Goal: Transaction & Acquisition: Book appointment/travel/reservation

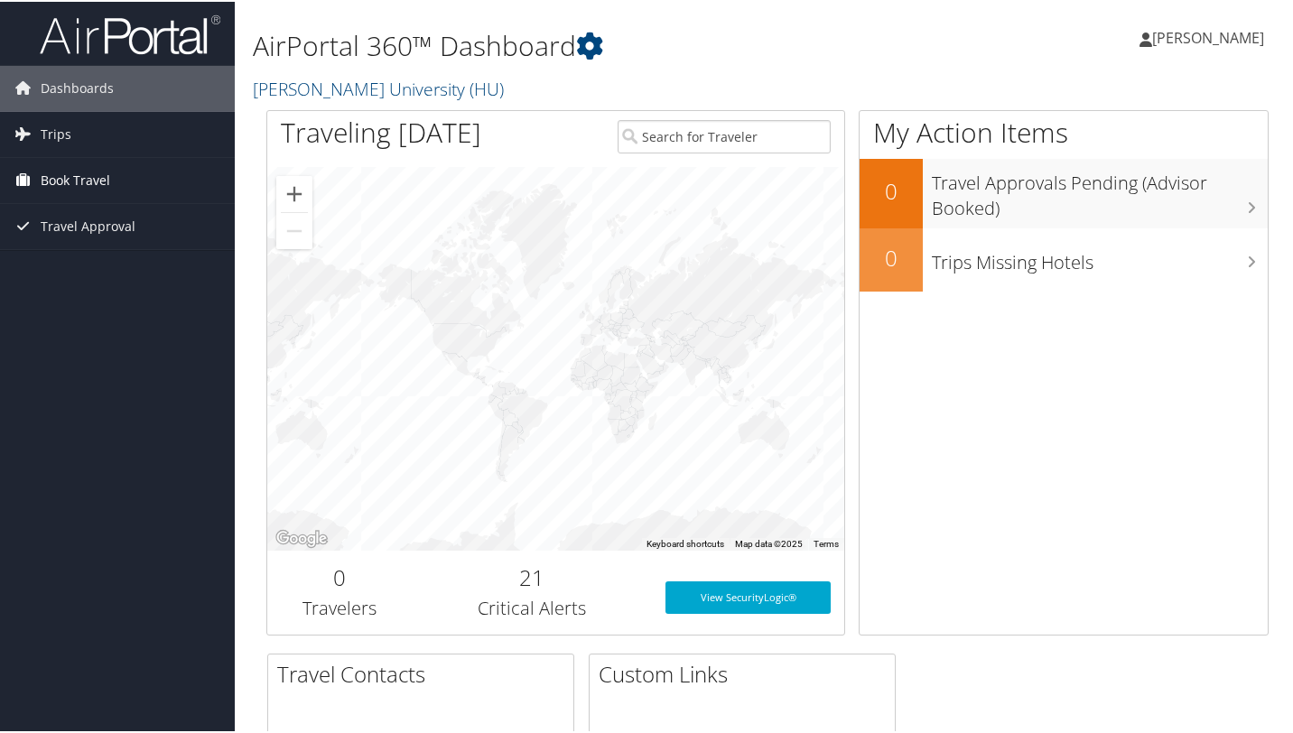
click at [81, 178] on span "Book Travel" at bounding box center [76, 178] width 70 height 45
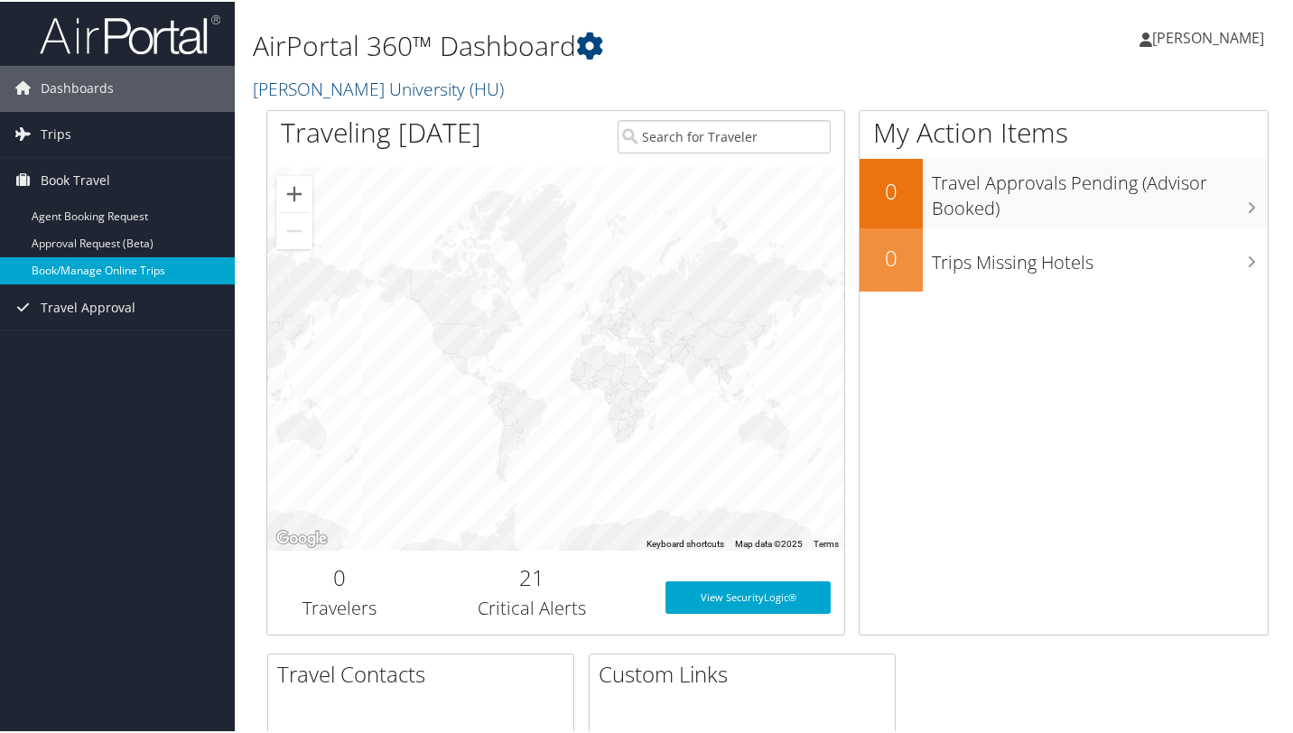
click at [79, 275] on link "Book/Manage Online Trips" at bounding box center [117, 269] width 235 height 27
